Goal: Task Accomplishment & Management: Use online tool/utility

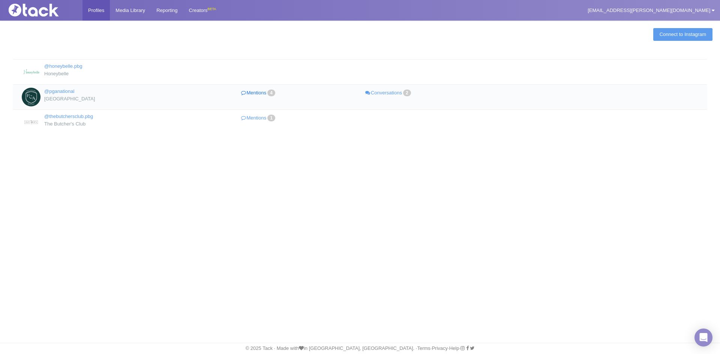
click at [263, 91] on link "Mentions 4" at bounding box center [259, 93] width 130 height 11
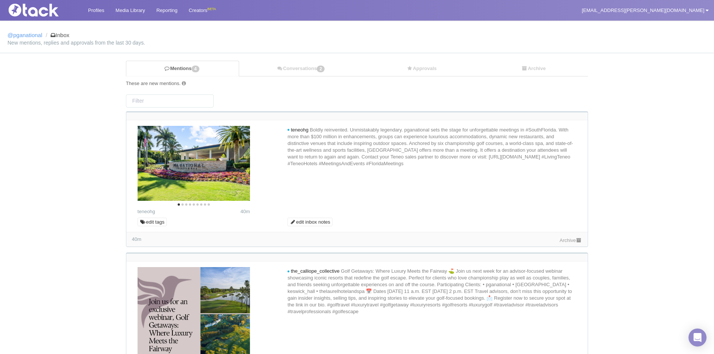
click at [569, 240] on link "Archive" at bounding box center [571, 241] width 22 height 6
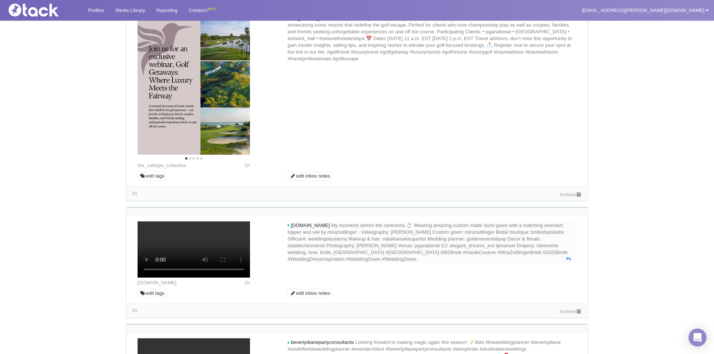
scroll to position [262, 0]
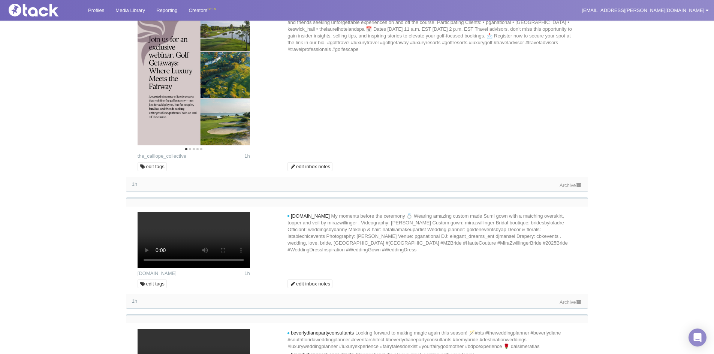
click at [574, 183] on link "Archive" at bounding box center [571, 186] width 22 height 6
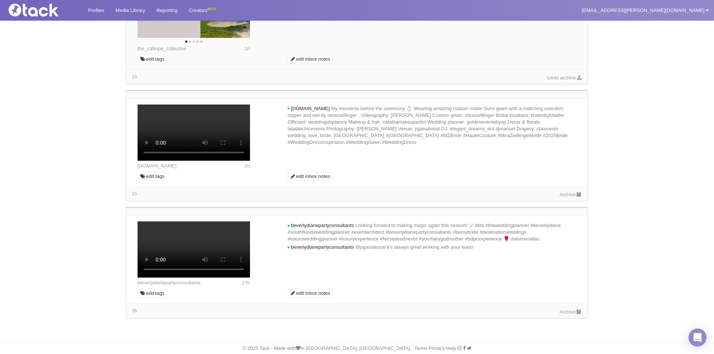
scroll to position [412, 0]
click at [571, 198] on link "Archive" at bounding box center [571, 195] width 22 height 6
click at [575, 313] on link "Archive" at bounding box center [571, 312] width 22 height 6
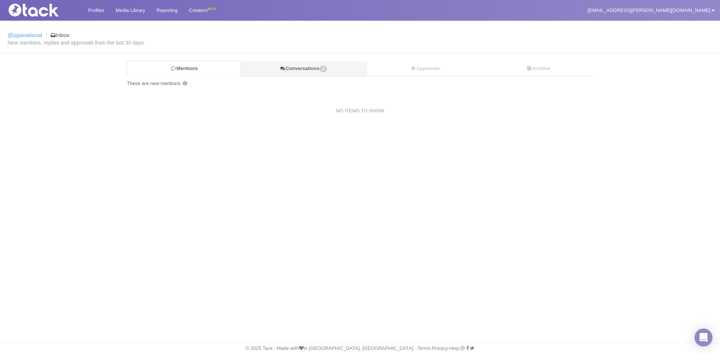
click at [300, 71] on link "Conversations 2" at bounding box center [304, 68] width 126 height 15
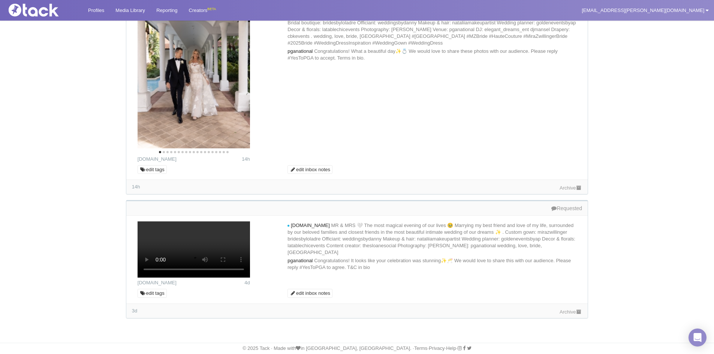
scroll to position [277, 0]
click at [127, 12] on link "Media Library" at bounding box center [130, 10] width 41 height 21
